Goal: Information Seeking & Learning: Check status

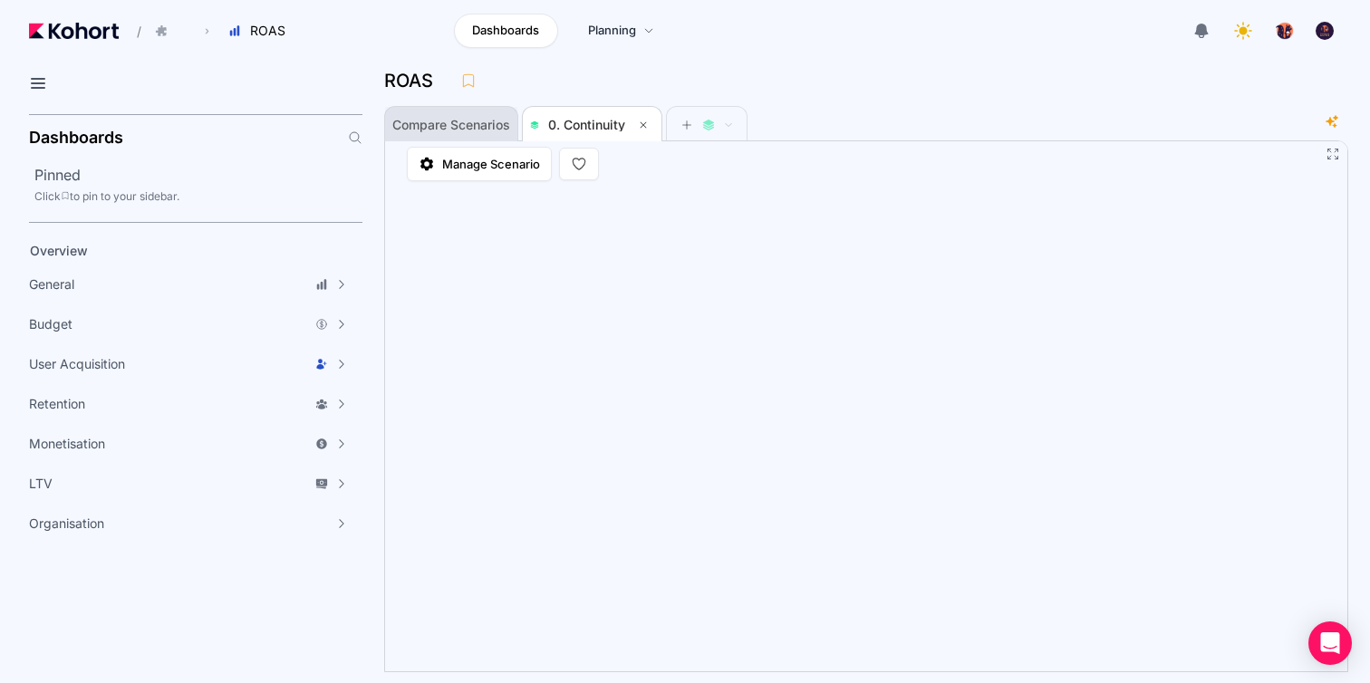
click at [449, 111] on span "Compare Scenarios" at bounding box center [451, 125] width 118 height 36
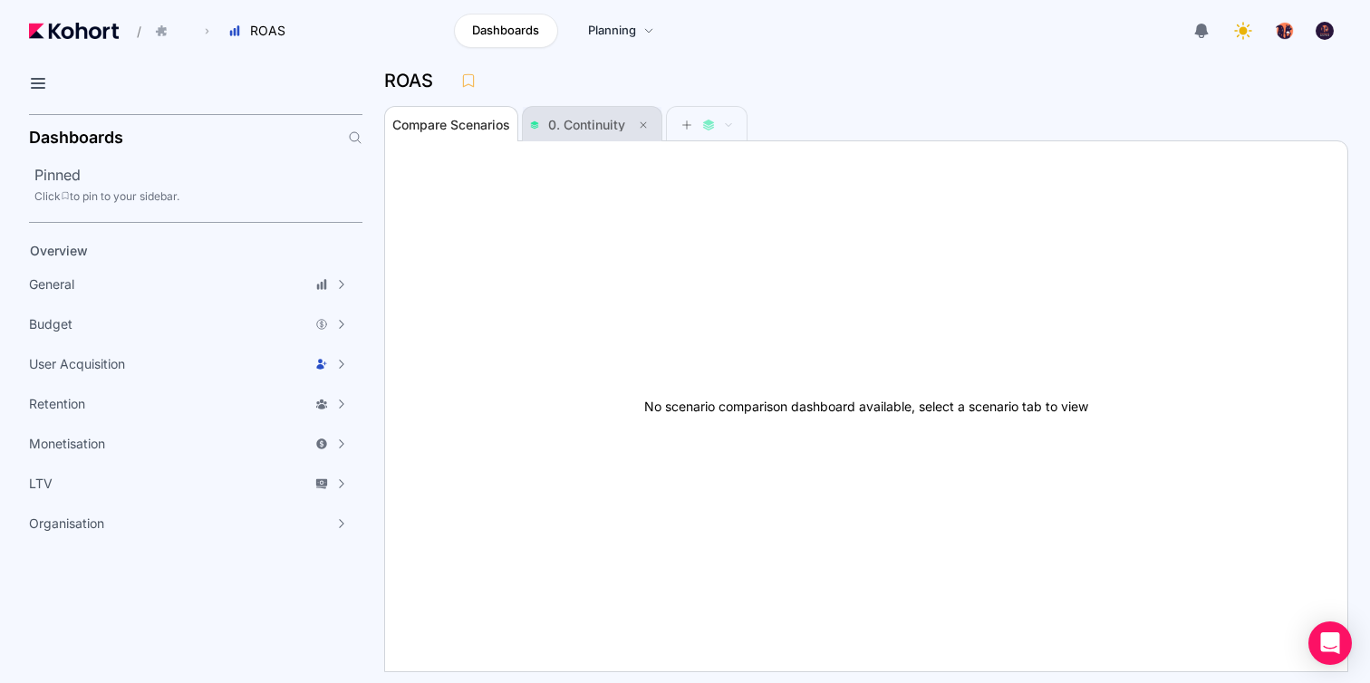
click at [613, 121] on span "0. Continuity" at bounding box center [586, 124] width 77 height 15
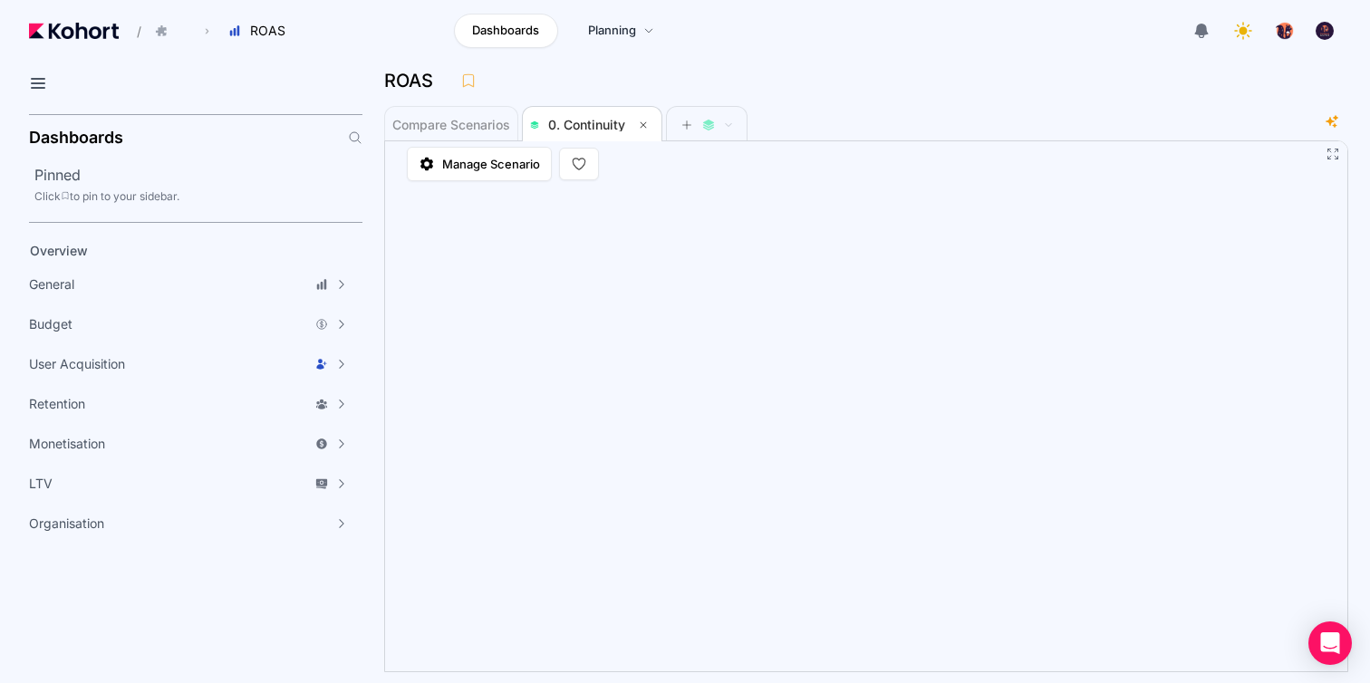
click at [102, 30] on img at bounding box center [74, 31] width 90 height 16
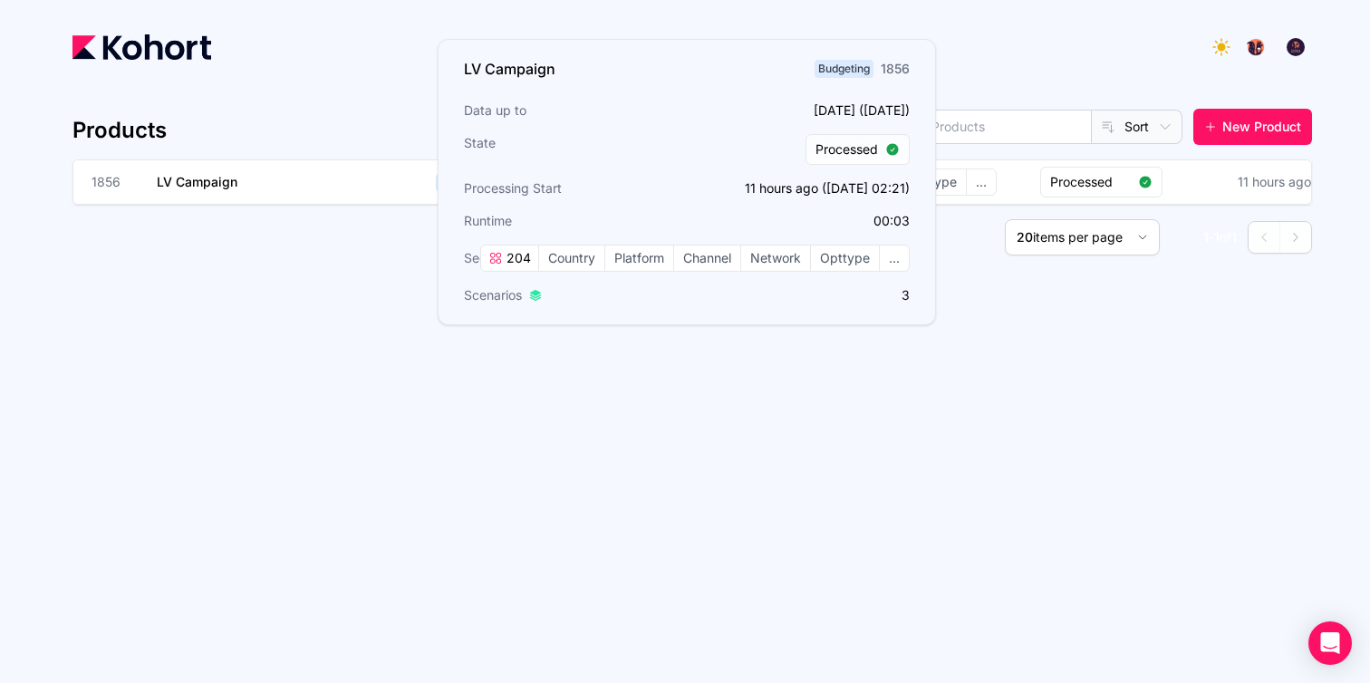
click at [842, 459] on div "Products All Budgeting User Acquisition Sort New Product 1856 LV Campaign Budge…" at bounding box center [692, 370] width 1240 height 567
click at [364, 182] on h3 "LV Campaign" at bounding box center [293, 181] width 272 height 43
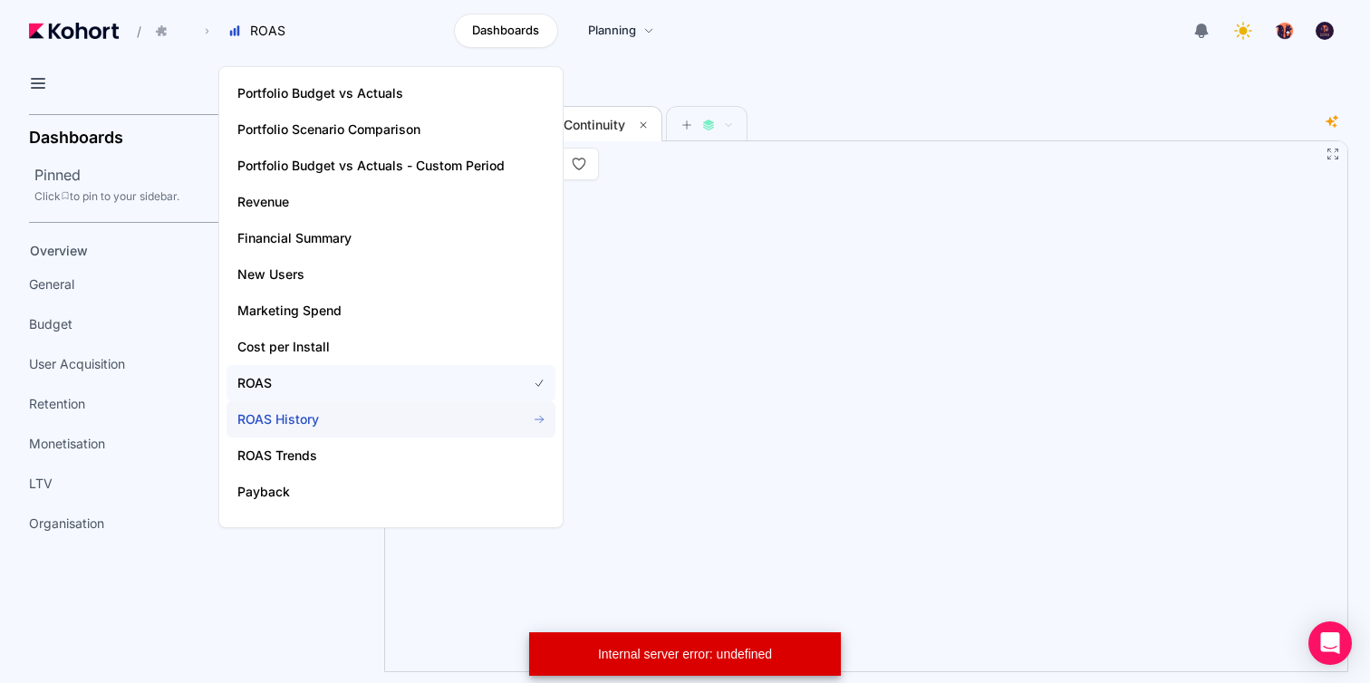
scroll to position [144, 0]
click at [298, 378] on span "ROAS" at bounding box center [370, 381] width 267 height 18
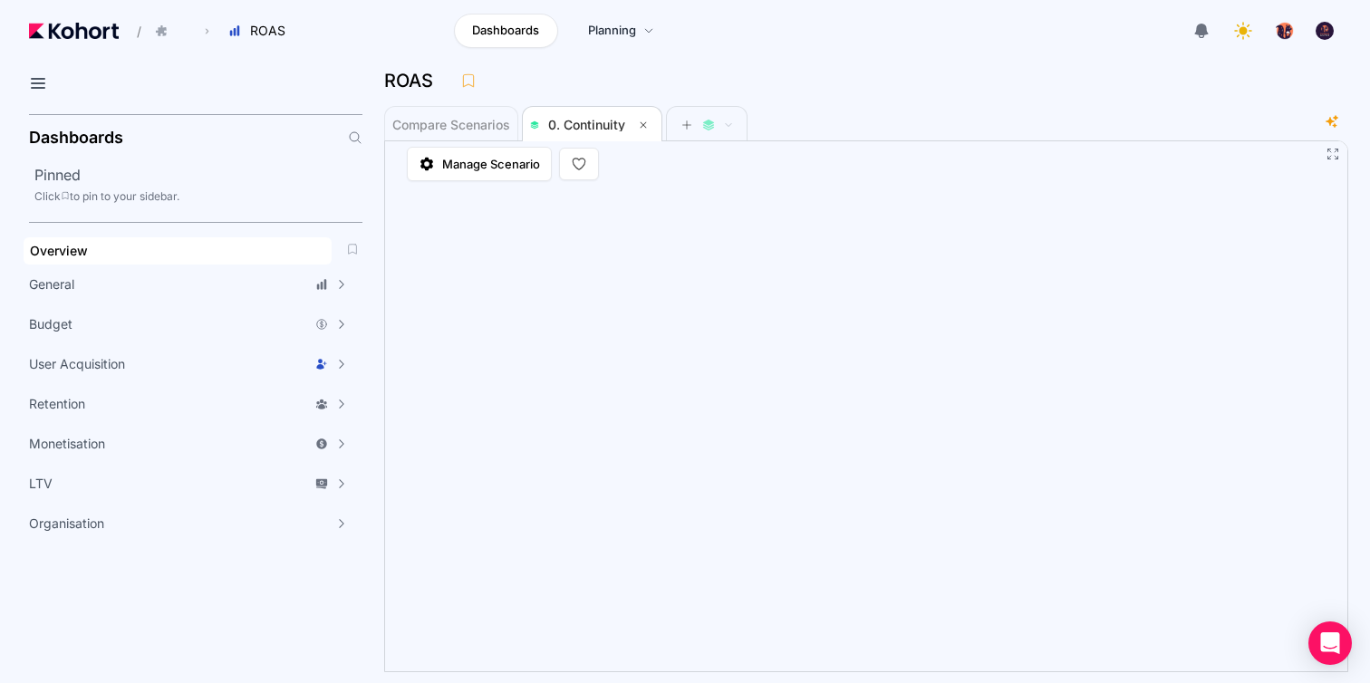
click at [87, 258] on div "Overview" at bounding box center [177, 251] width 295 height 18
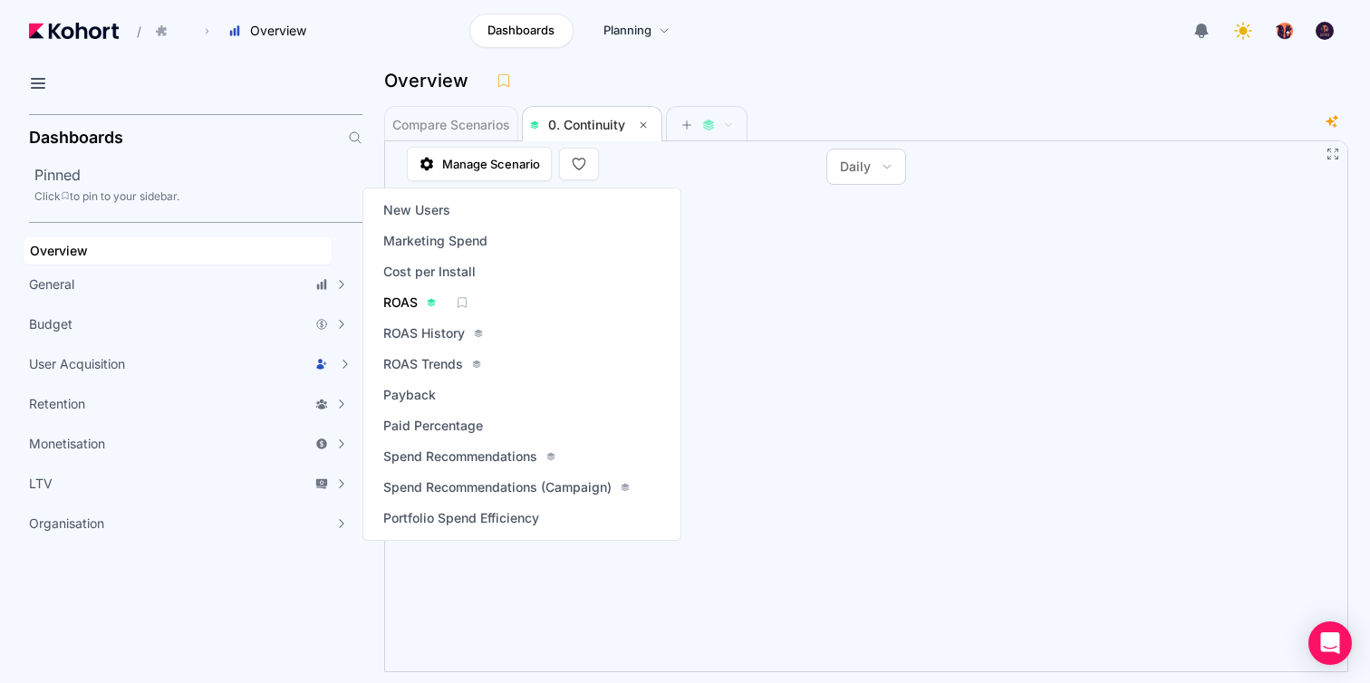
click at [407, 308] on span "ROAS" at bounding box center [400, 303] width 34 height 18
click at [412, 334] on span "ROAS History" at bounding box center [424, 333] width 82 height 18
click at [402, 301] on span "ROAS" at bounding box center [400, 303] width 34 height 18
click at [424, 301] on div "ROAS" at bounding box center [409, 303] width 53 height 18
click at [388, 304] on span "ROAS" at bounding box center [400, 303] width 34 height 18
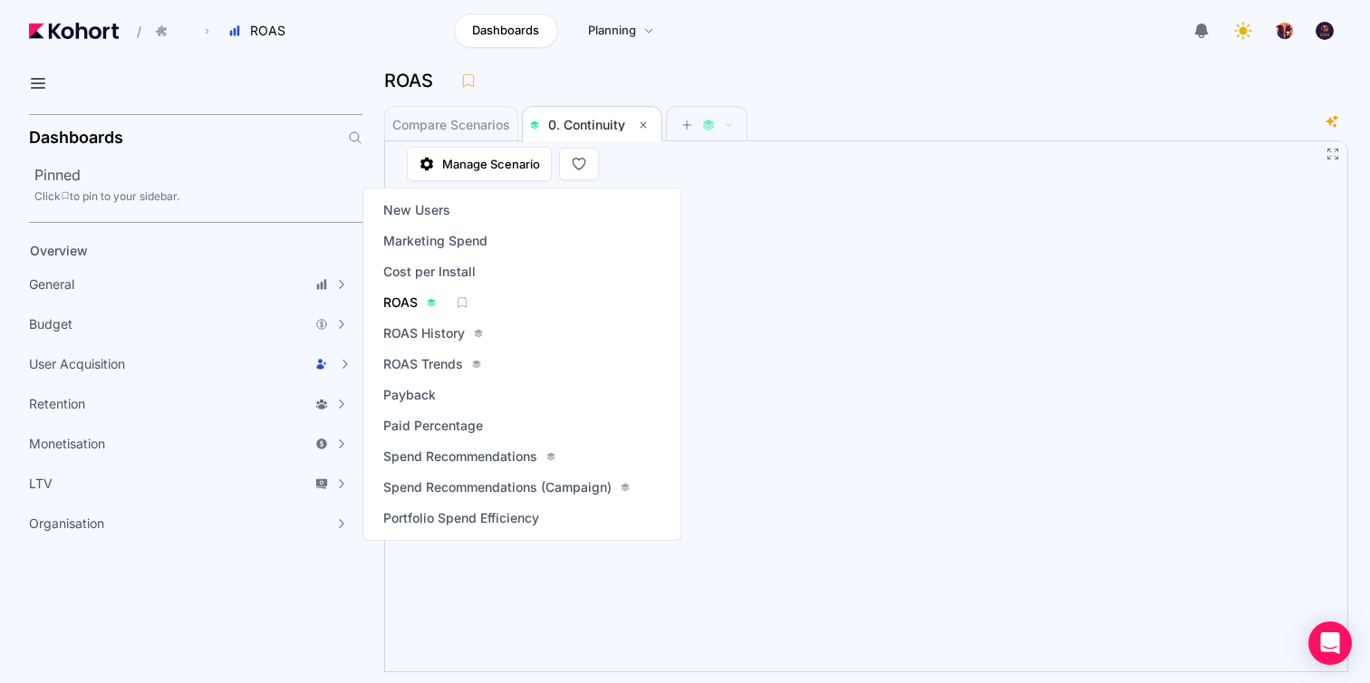
click at [420, 301] on div "ROAS" at bounding box center [409, 303] width 53 height 18
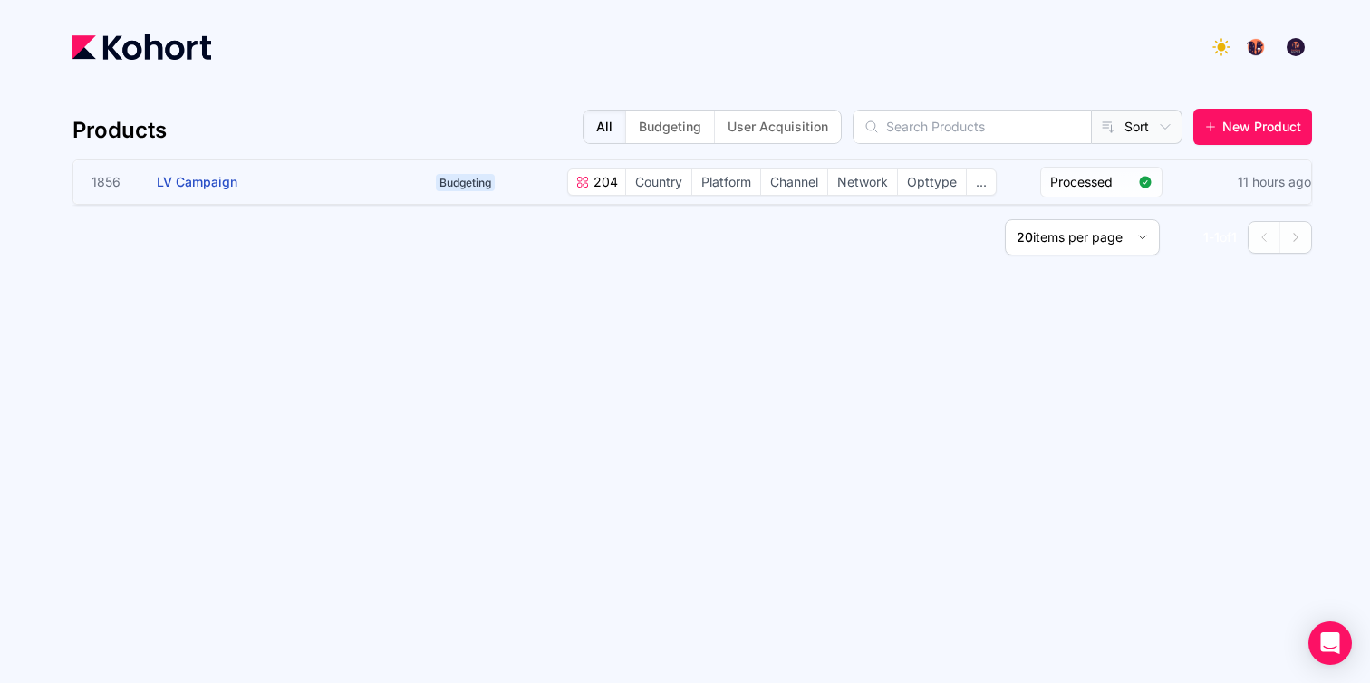
click at [1196, 187] on div "Budgeting 204 6 Categories Country Platform Channel Network Opttype ... Process…" at bounding box center [946, 182] width 1034 height 31
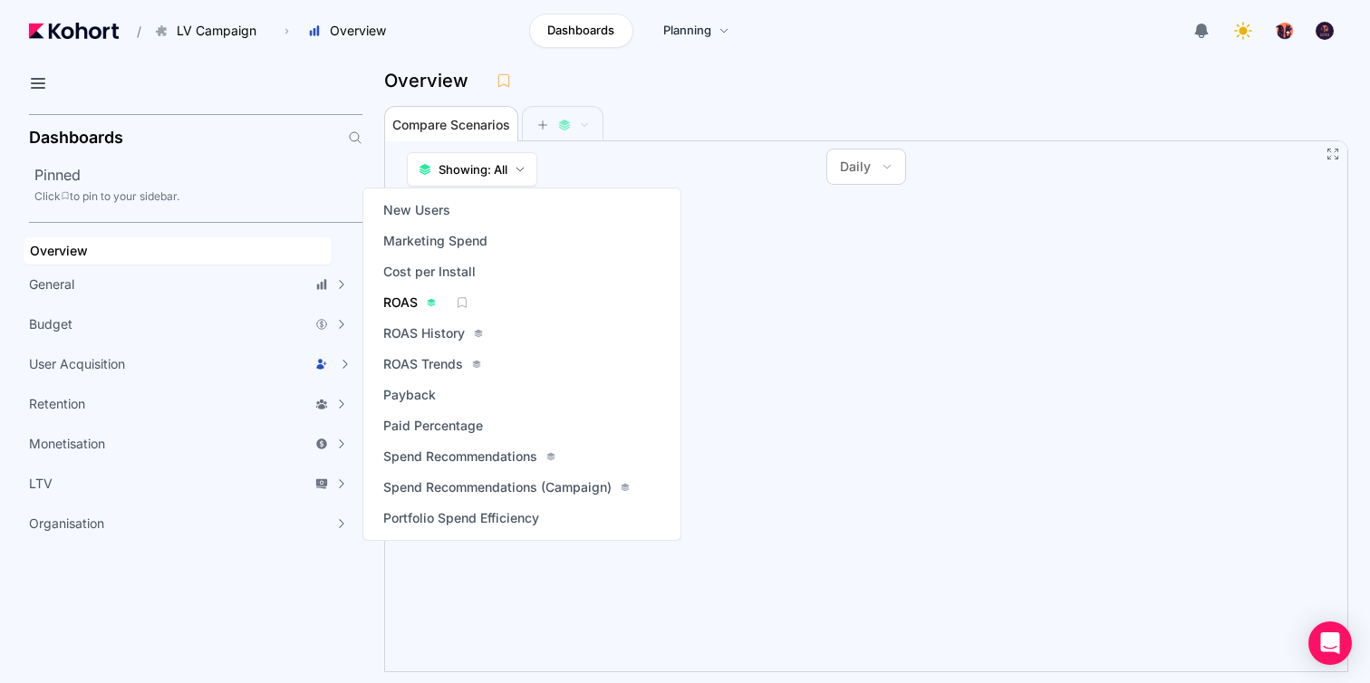
click at [421, 299] on div "ROAS" at bounding box center [409, 303] width 53 height 18
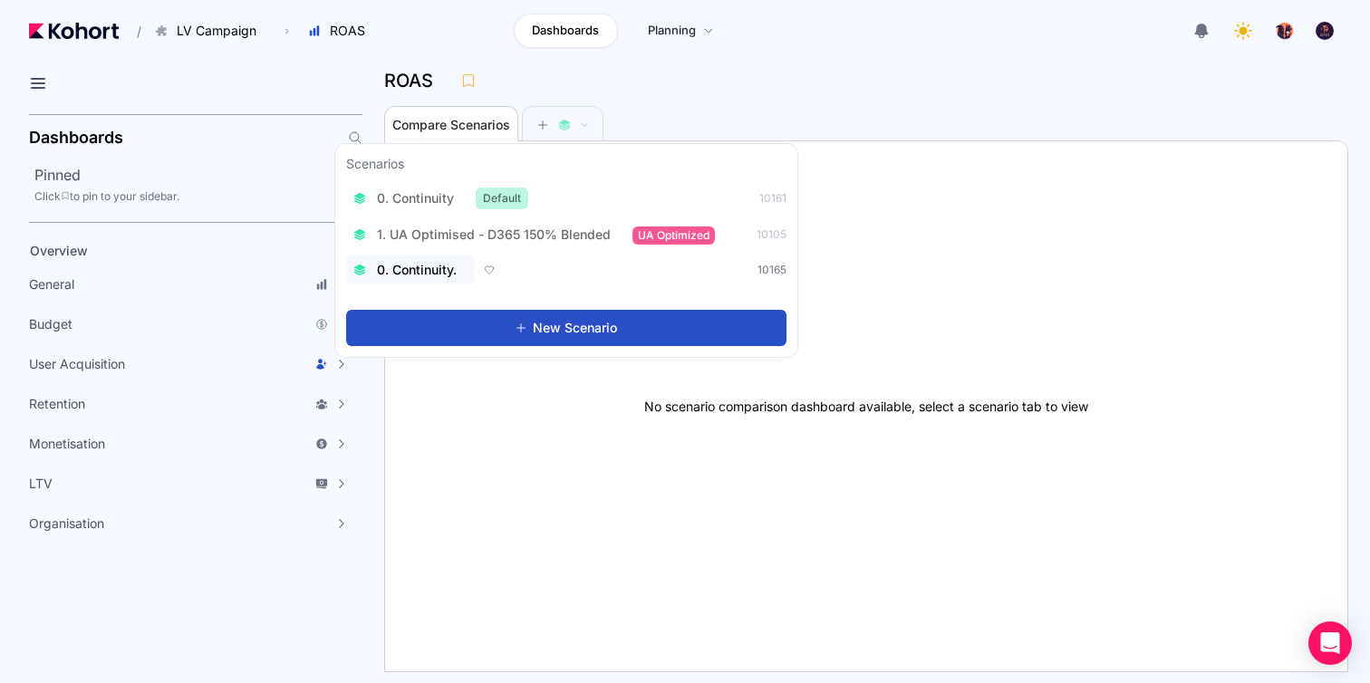
click at [419, 273] on span "0. Continuity." at bounding box center [417, 270] width 80 height 18
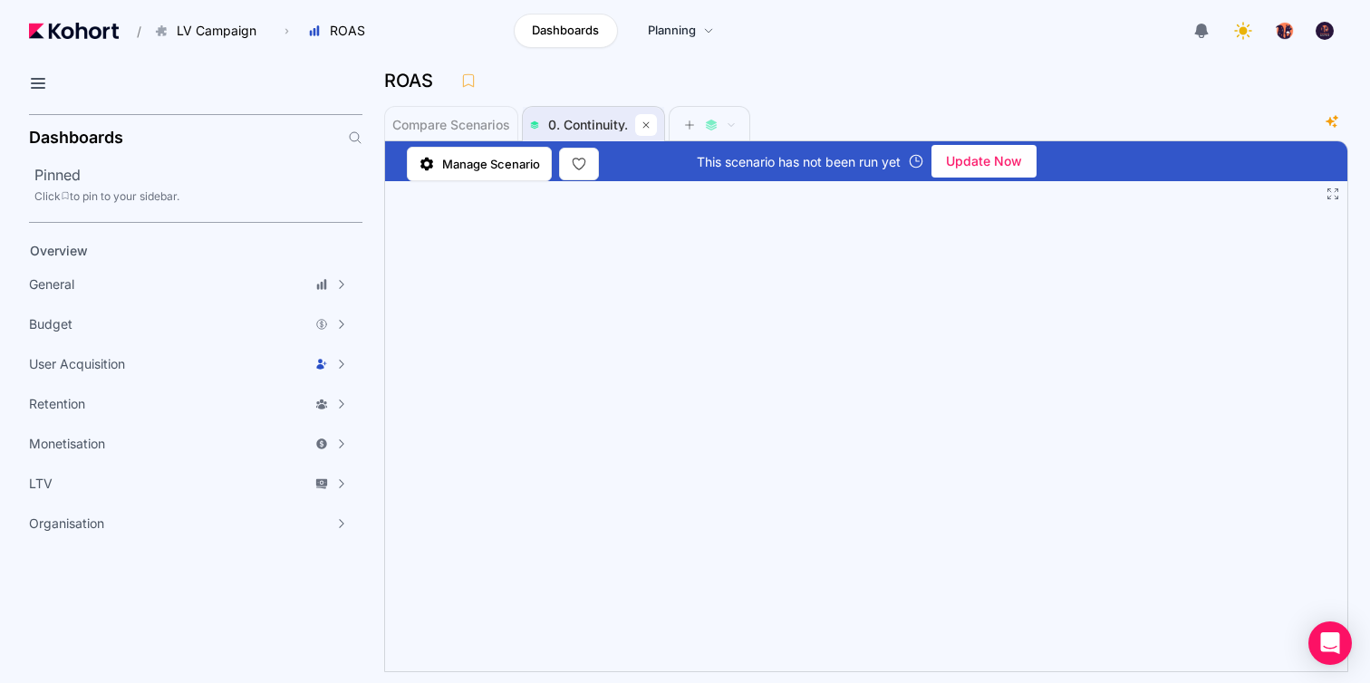
click at [645, 127] on icon at bounding box center [646, 125] width 11 height 11
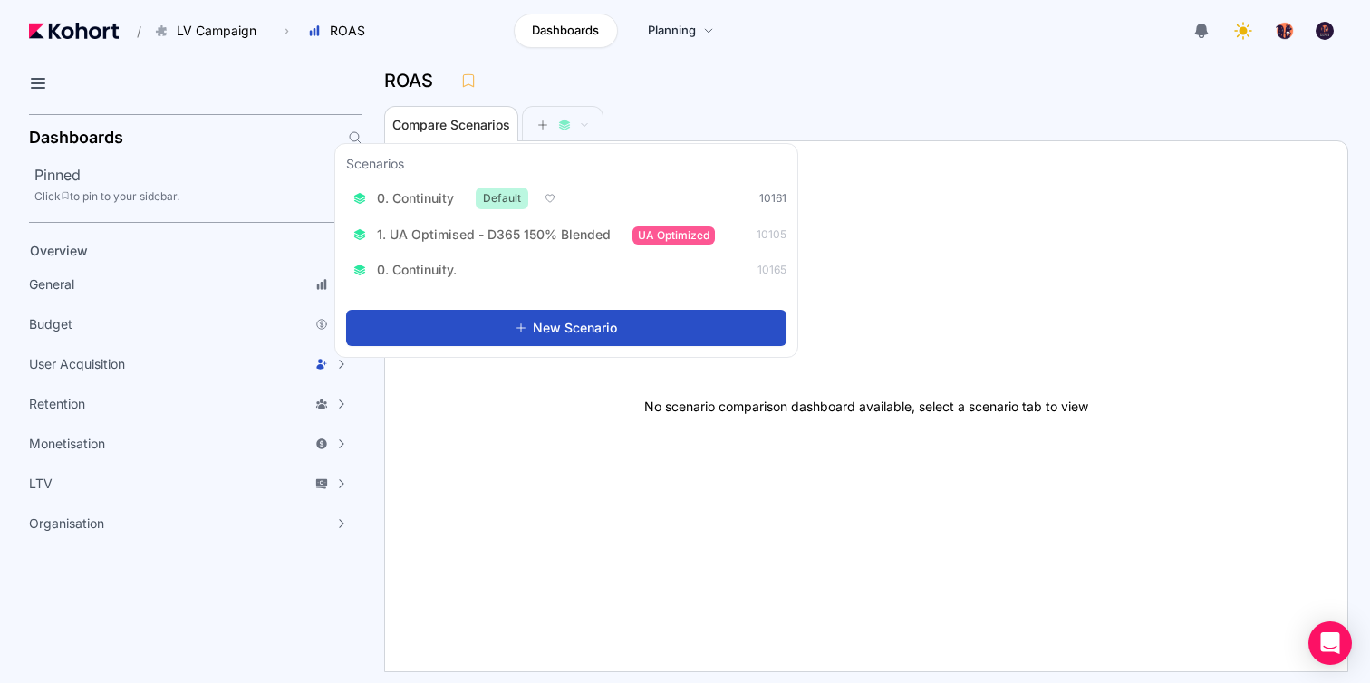
click at [589, 188] on div "0. Continuity Default 10161" at bounding box center [566, 198] width 440 height 33
click at [406, 191] on span "0. Continuity" at bounding box center [415, 198] width 77 height 18
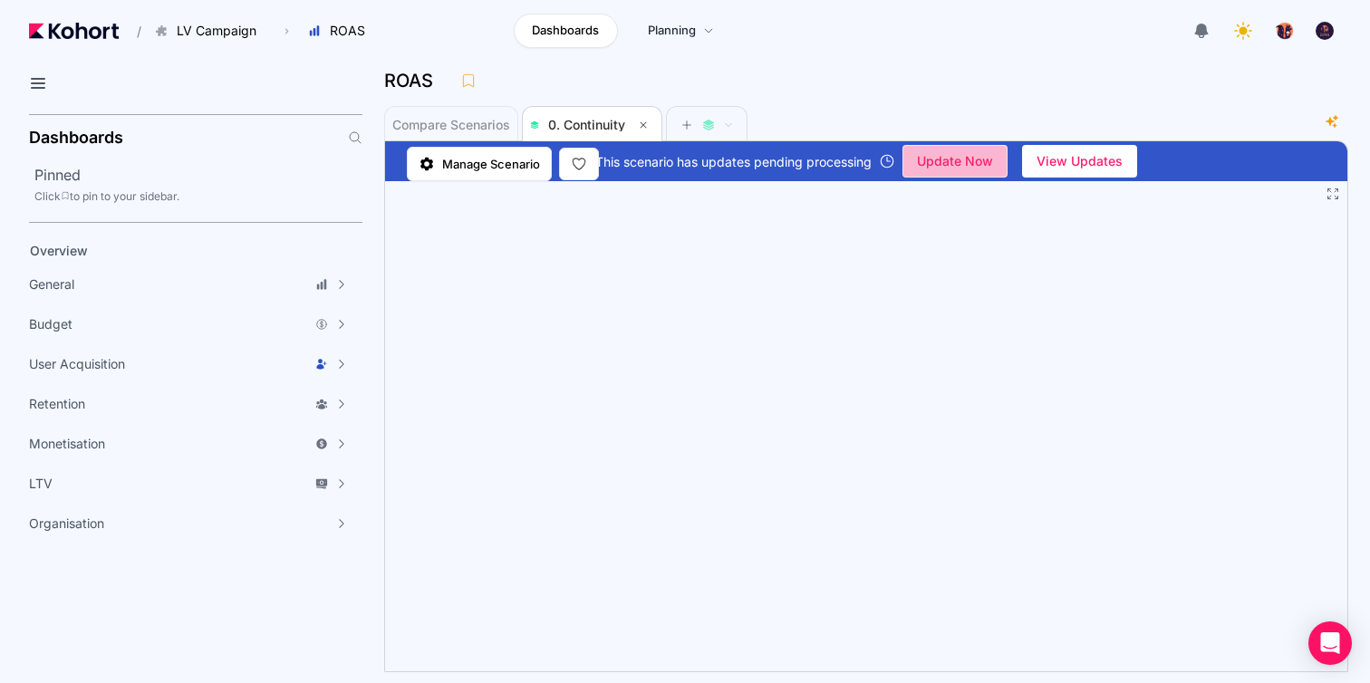
click at [1003, 150] on span "undefined" at bounding box center [954, 161] width 103 height 31
click at [973, 160] on span "Update Now" at bounding box center [955, 161] width 76 height 27
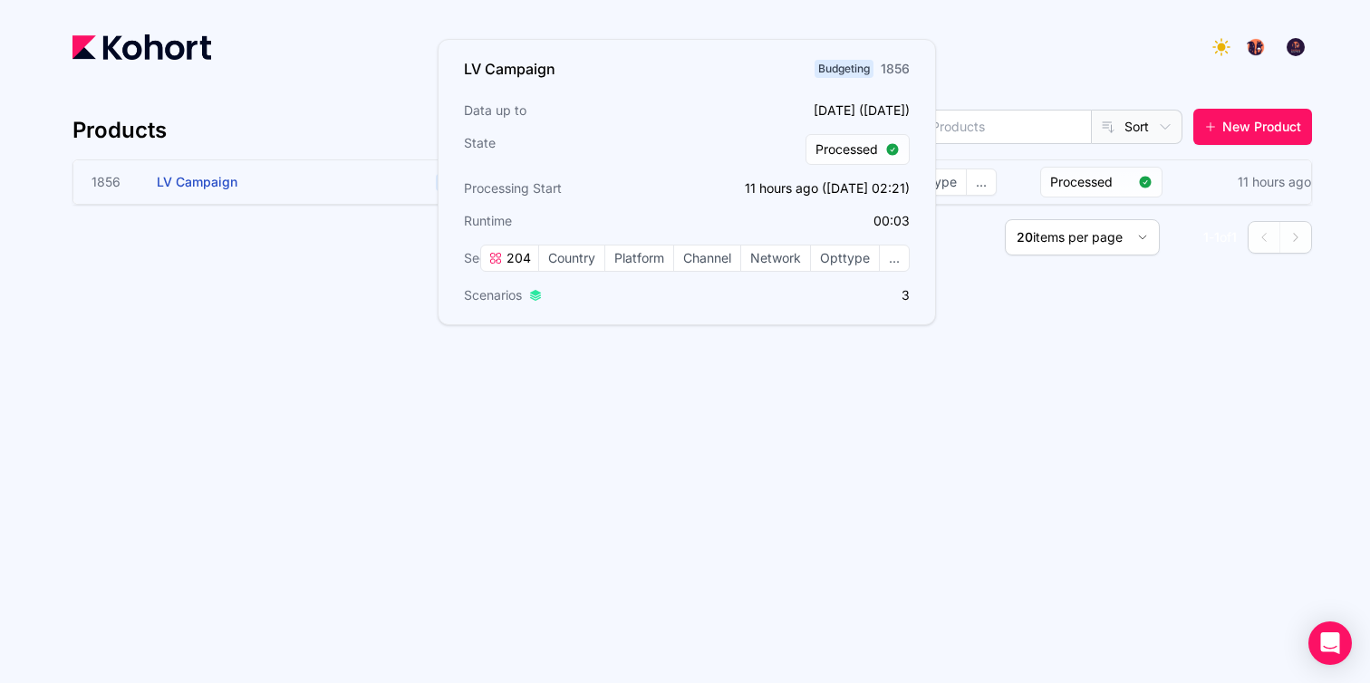
click at [364, 188] on h3 "LV Campaign" at bounding box center [293, 181] width 272 height 43
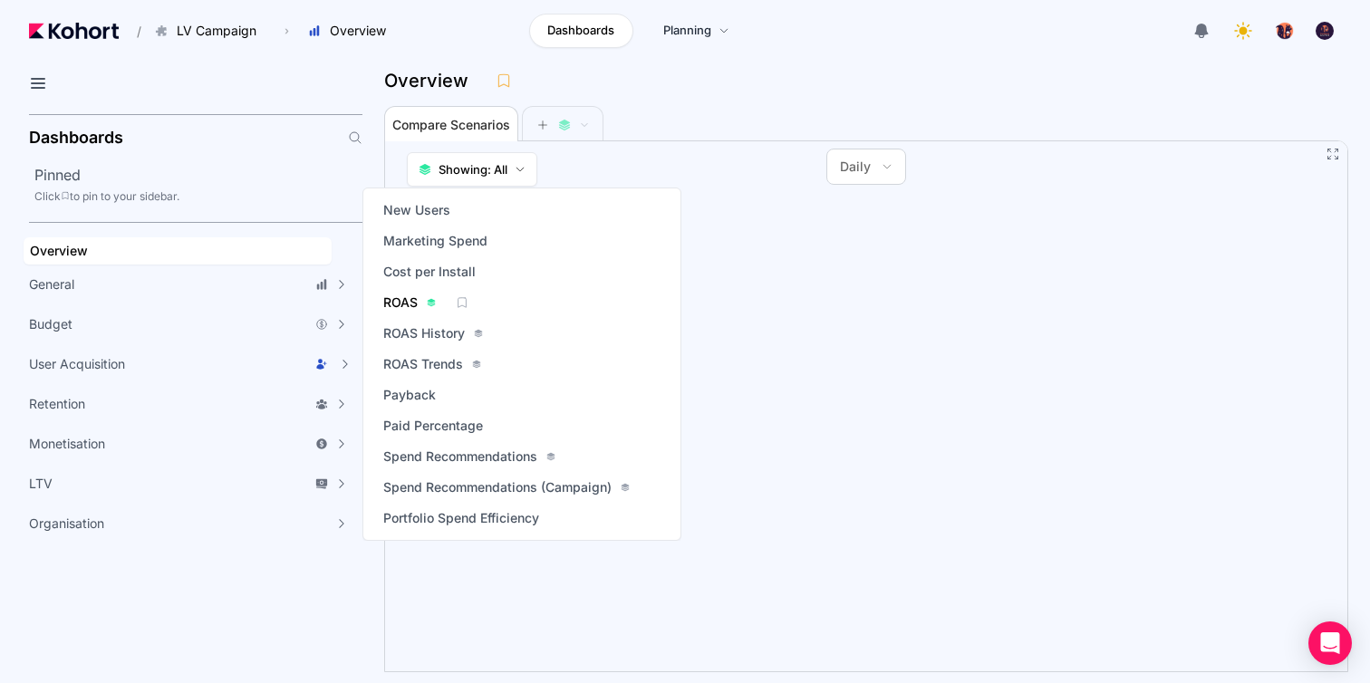
click at [412, 307] on span "ROAS" at bounding box center [400, 303] width 34 height 18
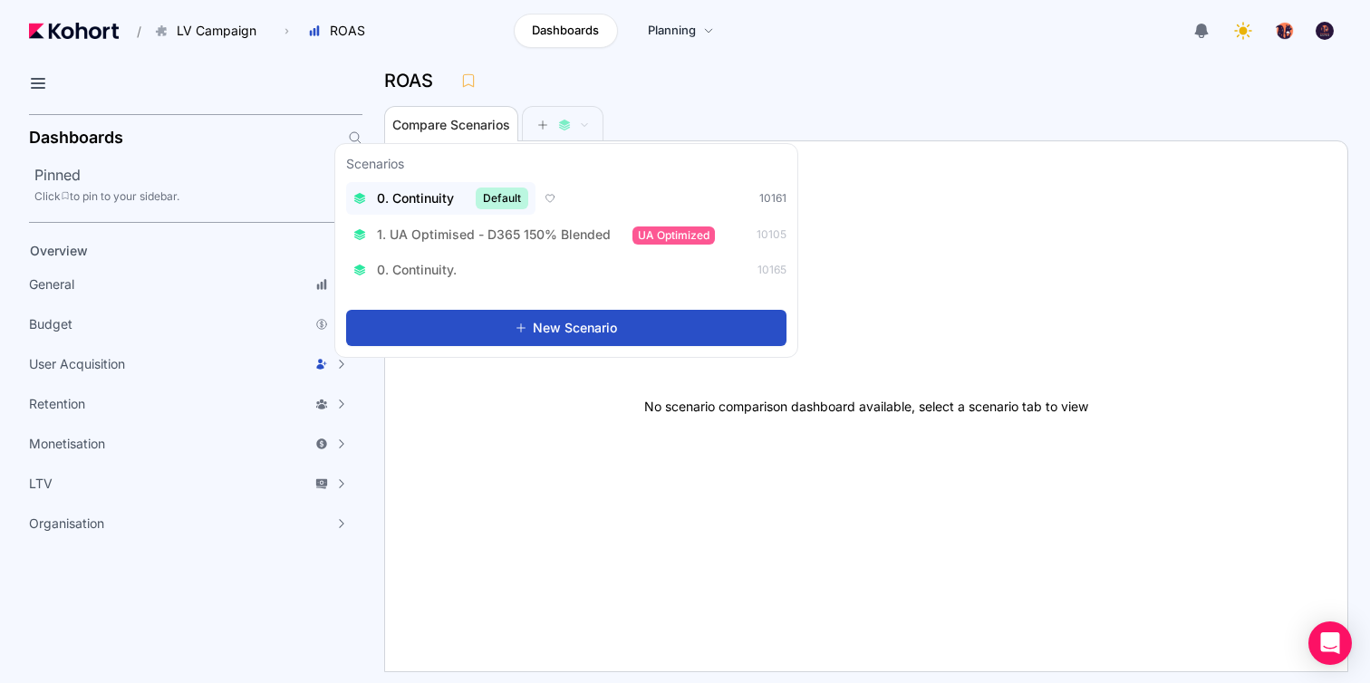
click at [432, 193] on span "0. Continuity" at bounding box center [415, 198] width 77 height 18
